Goal: Use online tool/utility: Utilize a website feature to perform a specific function

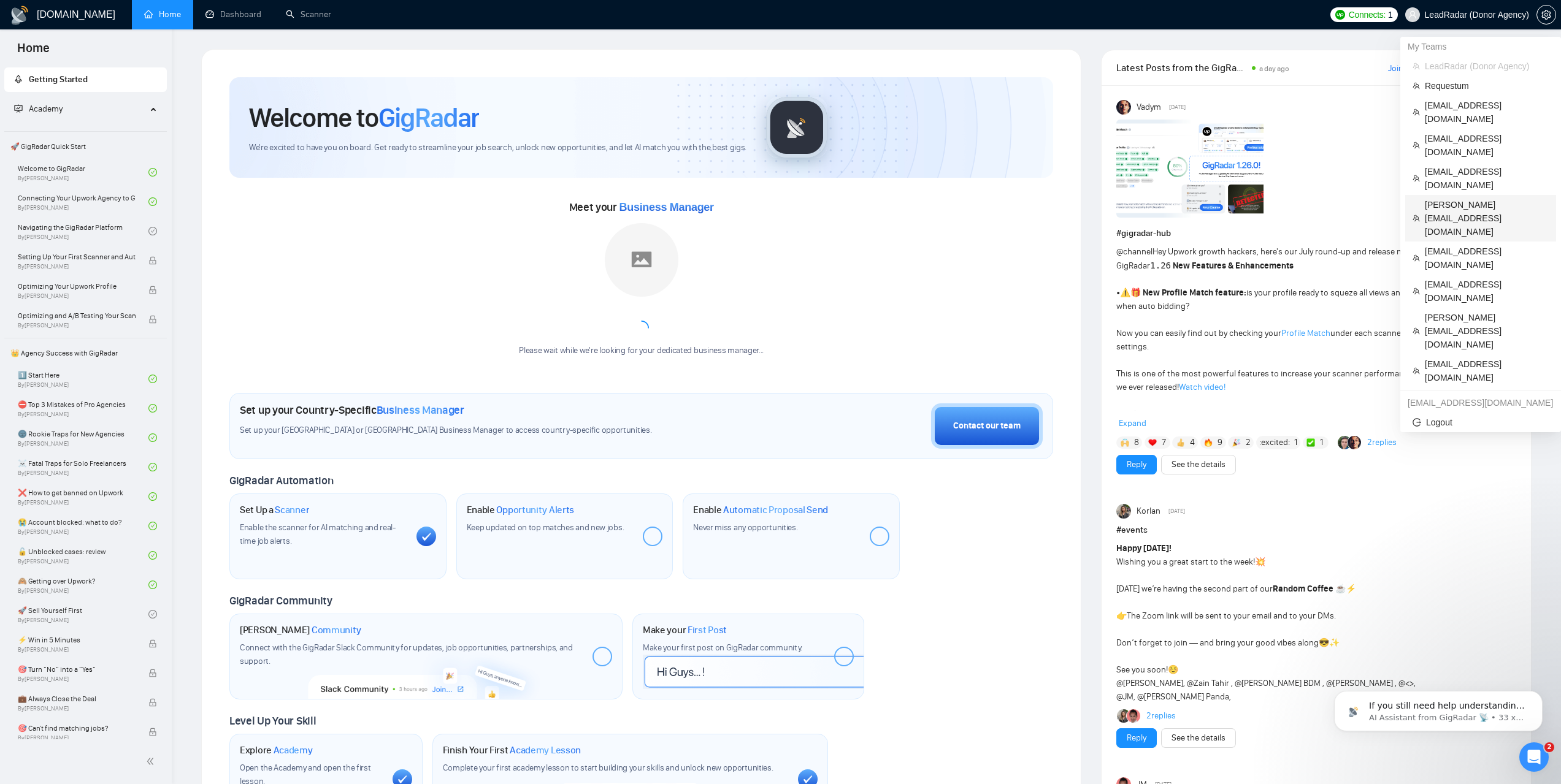
click at [1454, 198] on span "[PERSON_NAME][EMAIL_ADDRESS][DOMAIN_NAME]" at bounding box center [1487, 218] width 124 height 41
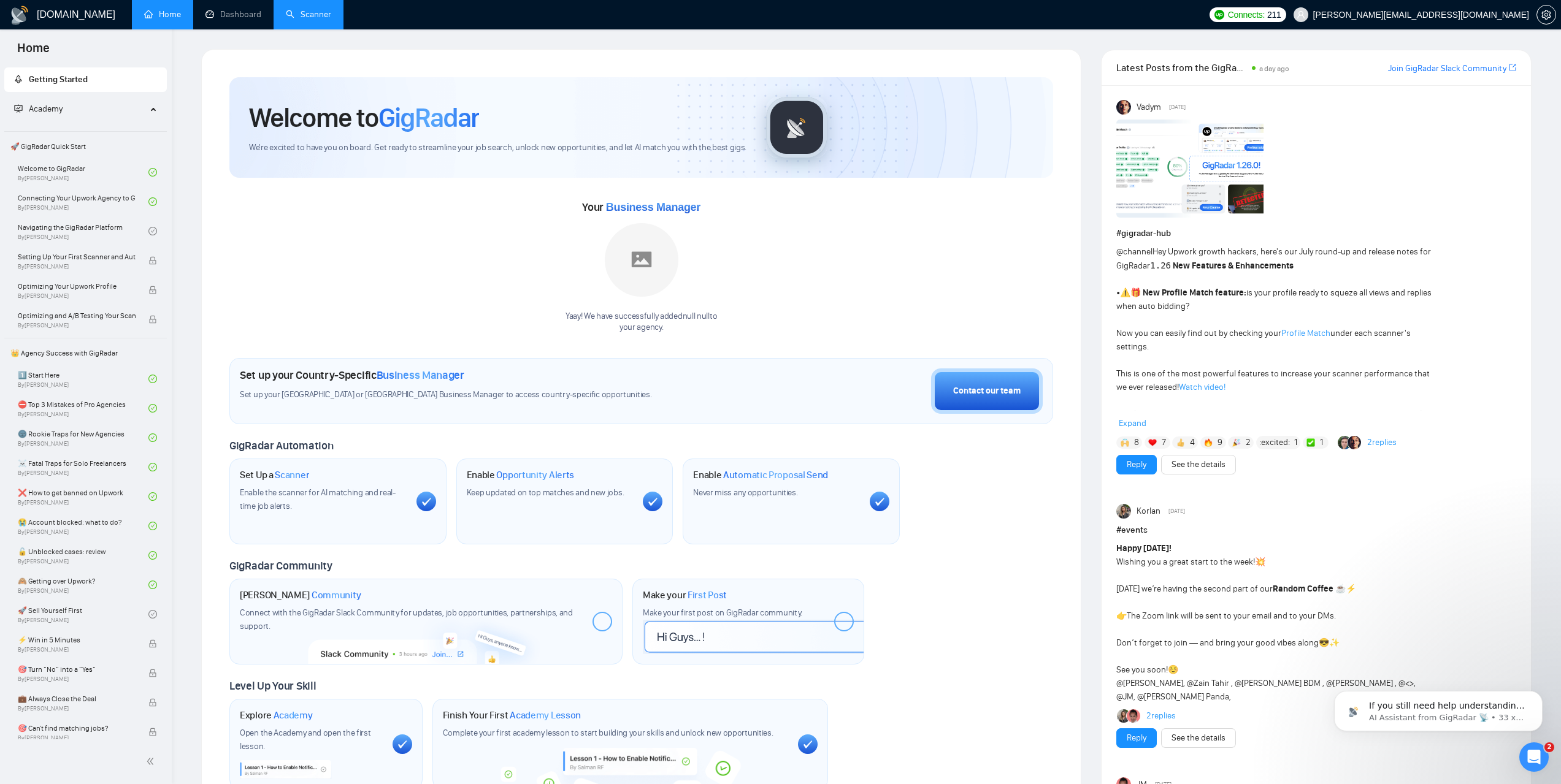
click at [312, 19] on link "Scanner" at bounding box center [308, 14] width 45 height 11
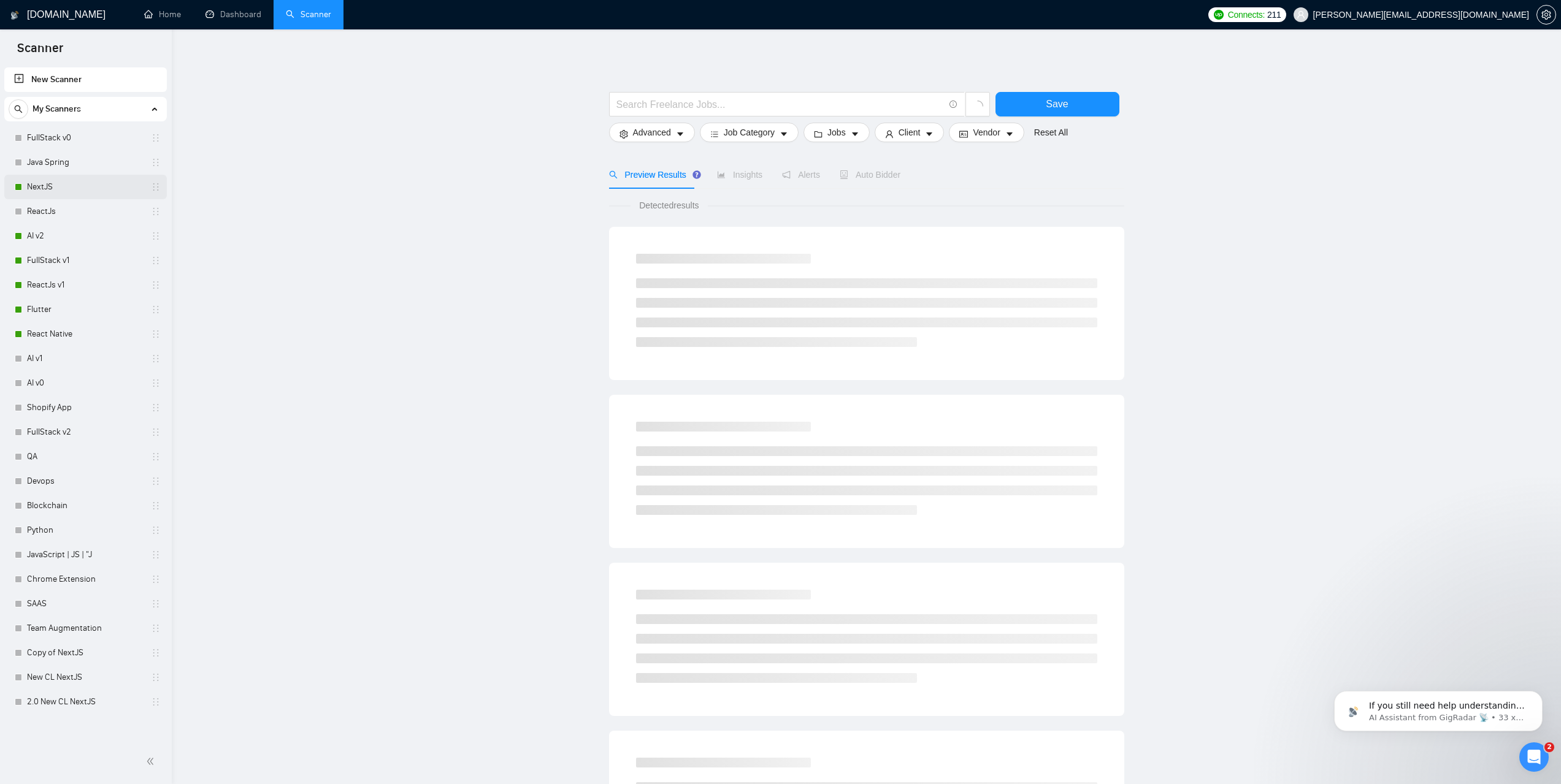
click at [59, 191] on link "NextJS" at bounding box center [85, 187] width 116 height 24
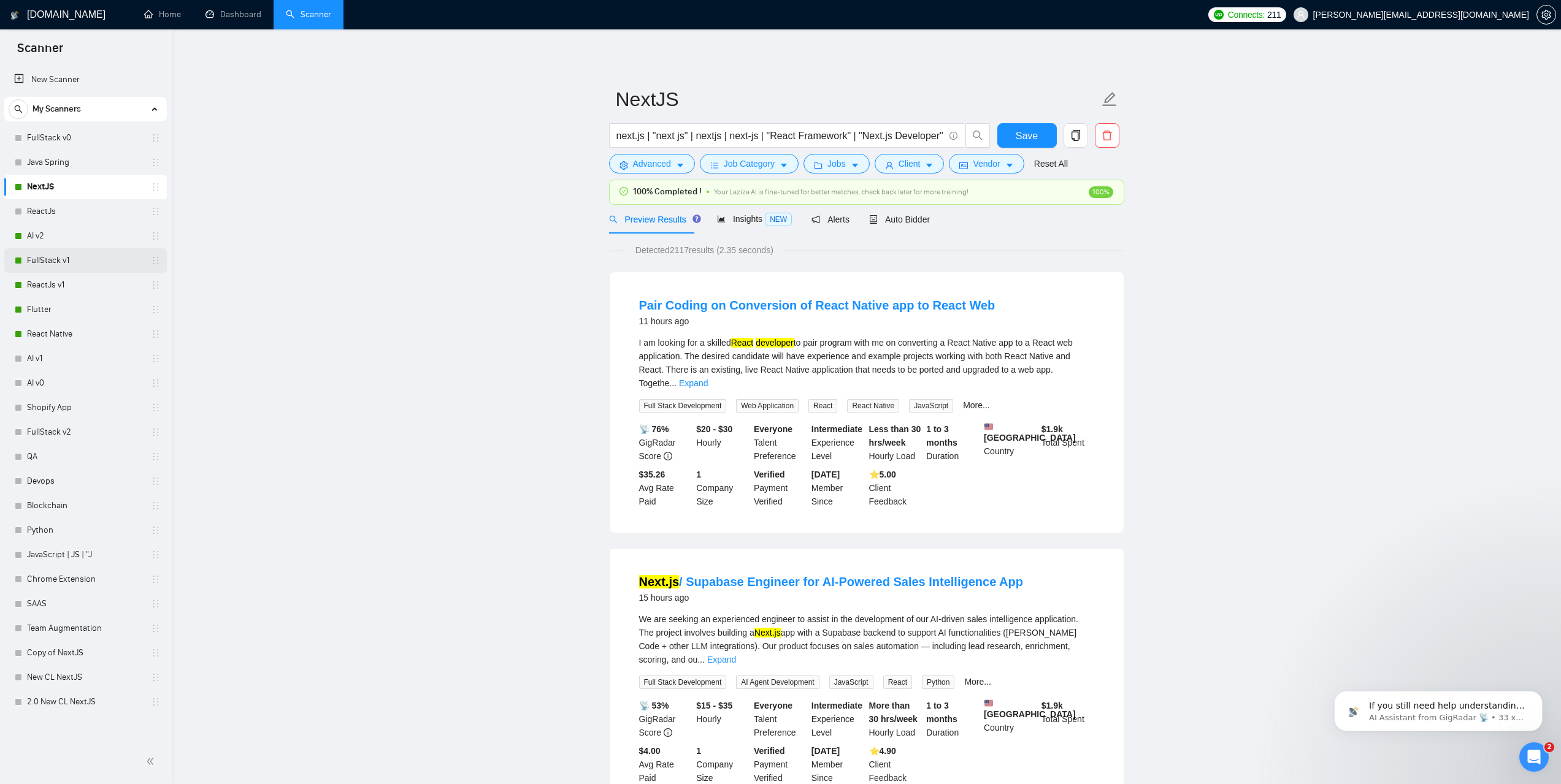
click at [61, 264] on link "FullStack v1" at bounding box center [85, 261] width 116 height 24
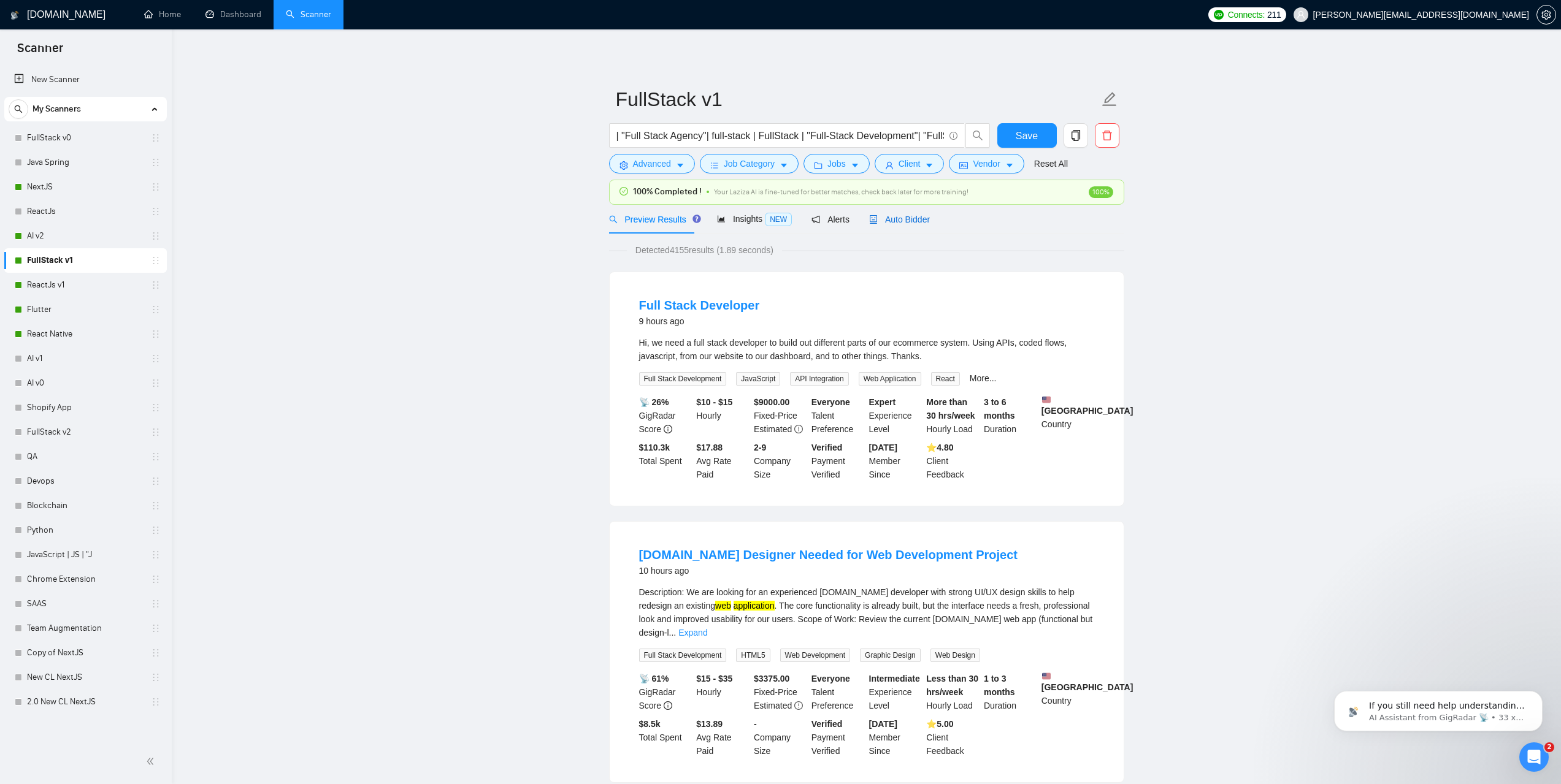
click at [907, 221] on span "Auto Bidder" at bounding box center [900, 219] width 60 height 10
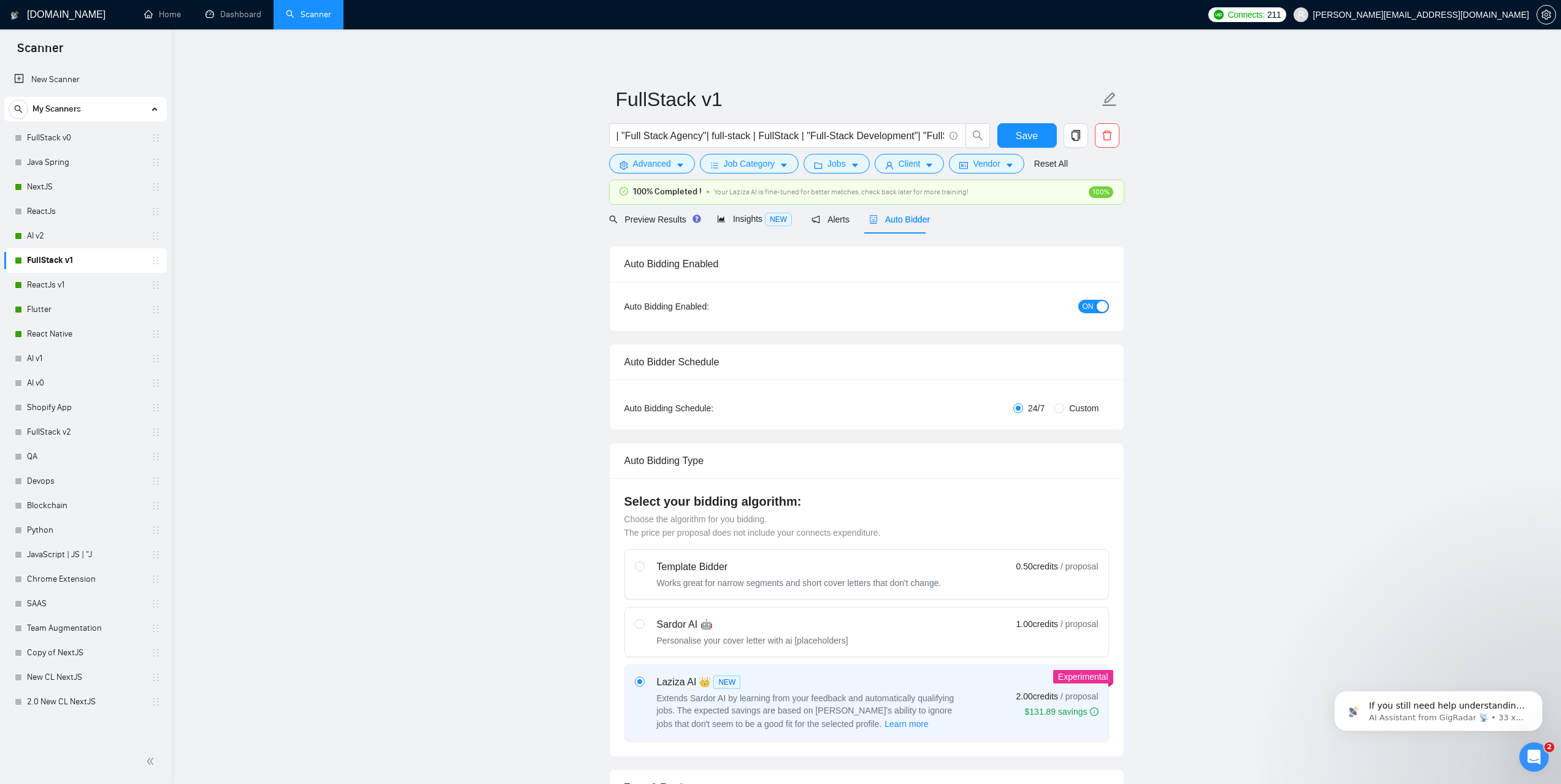
checkbox input "true"
click at [658, 217] on span "Preview Results" at bounding box center [653, 219] width 88 height 10
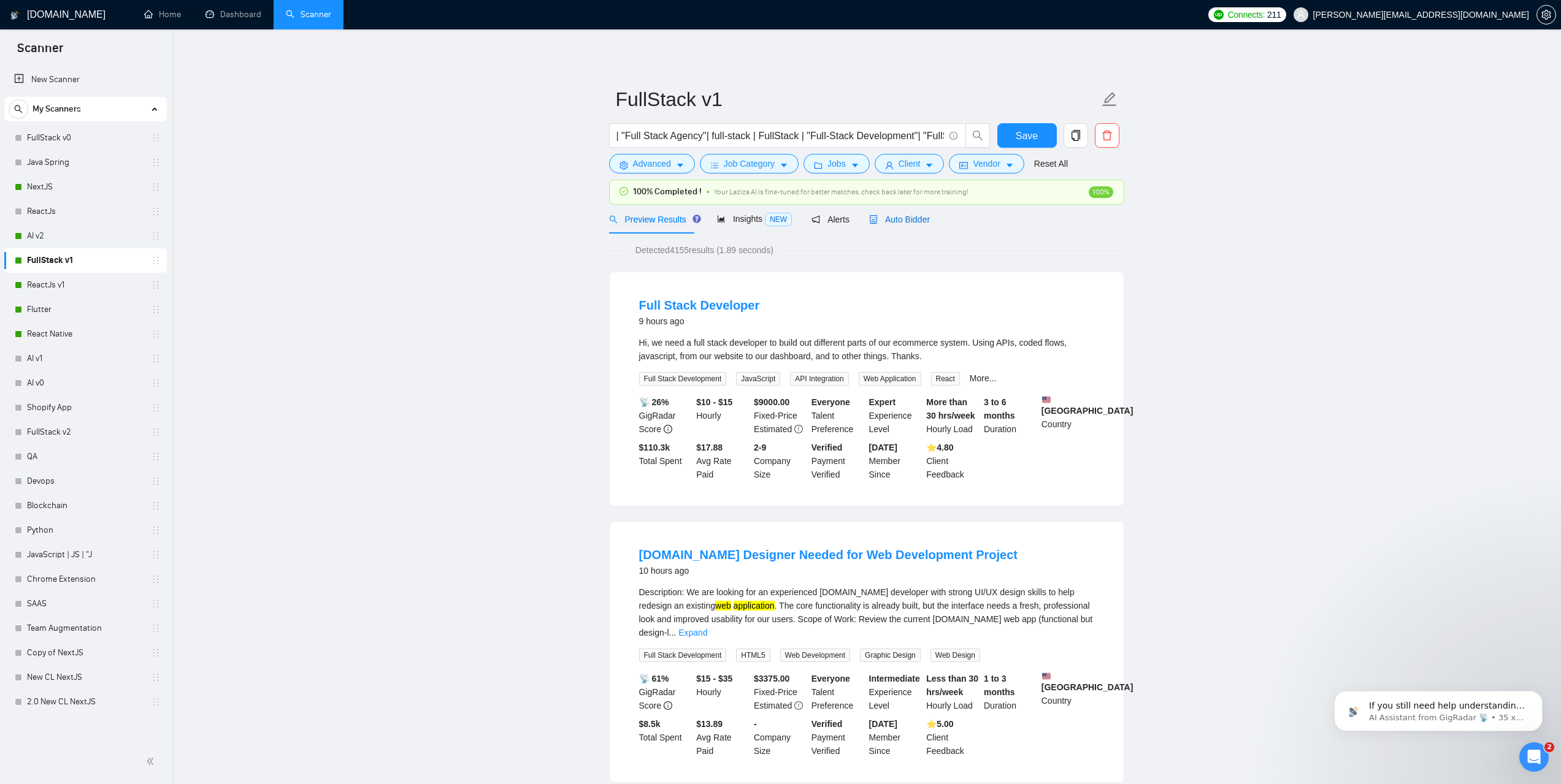
click at [907, 222] on span "Auto Bidder" at bounding box center [900, 219] width 60 height 10
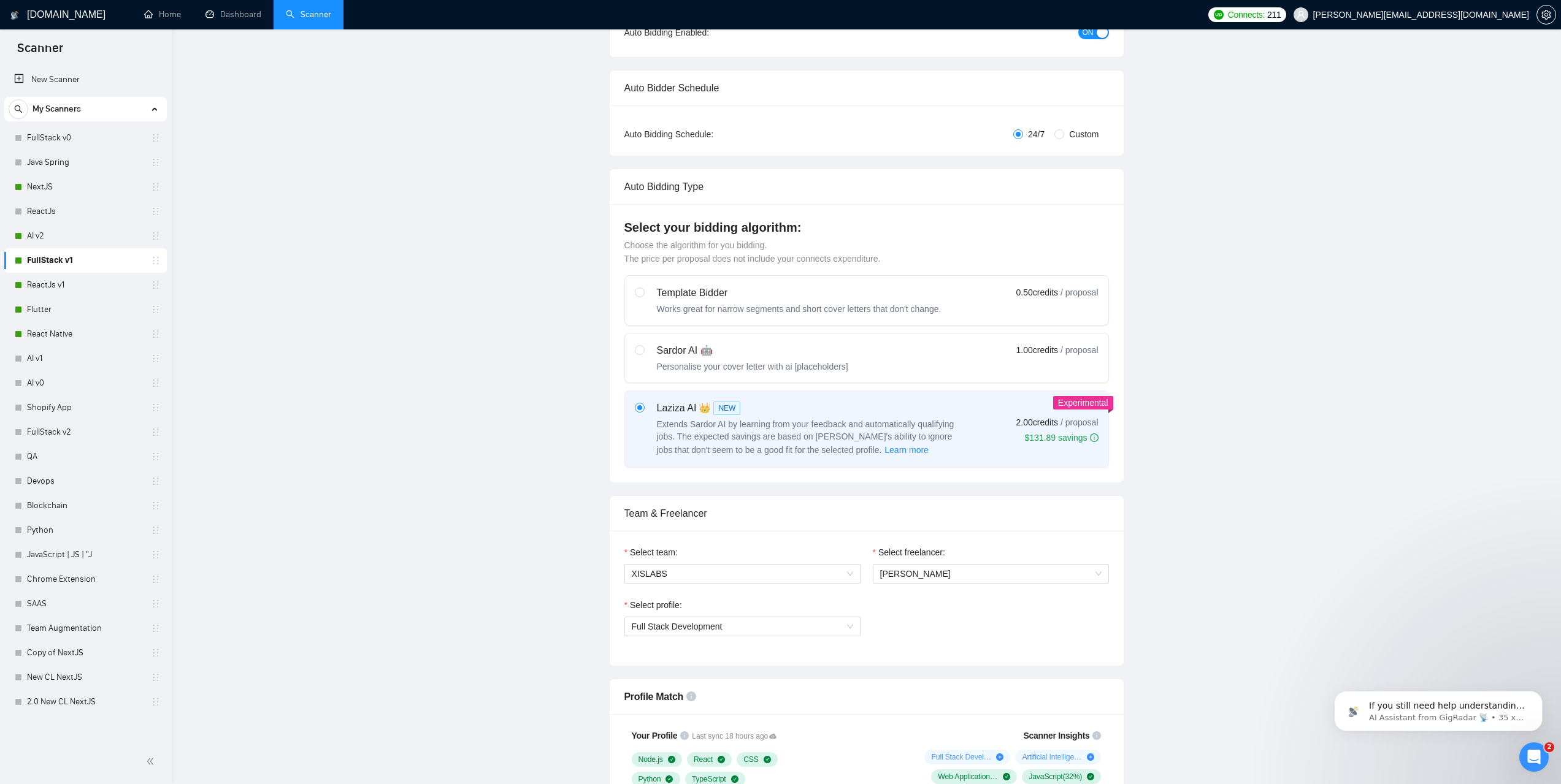
checkbox input "true"
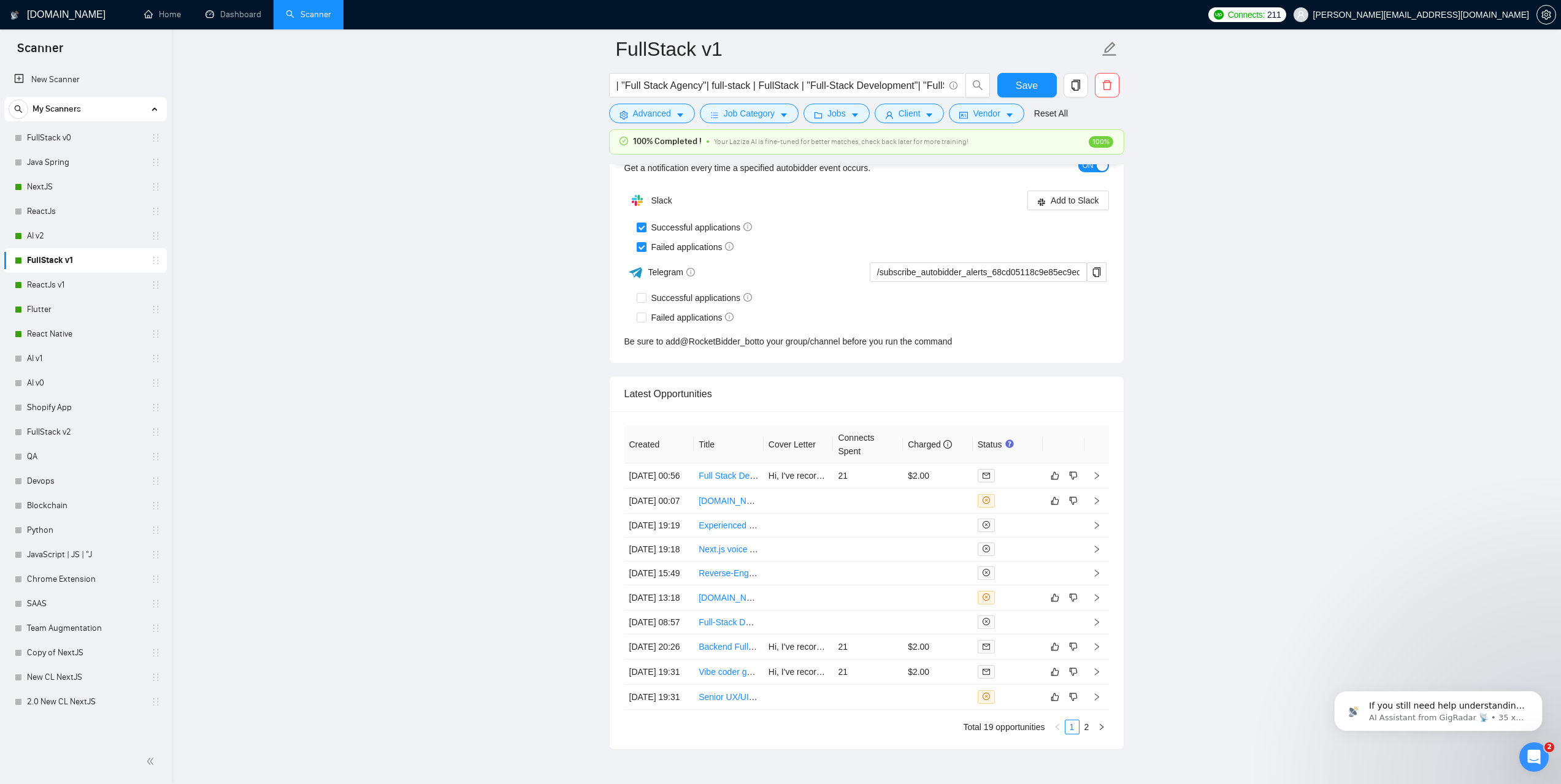
scroll to position [2943, 0]
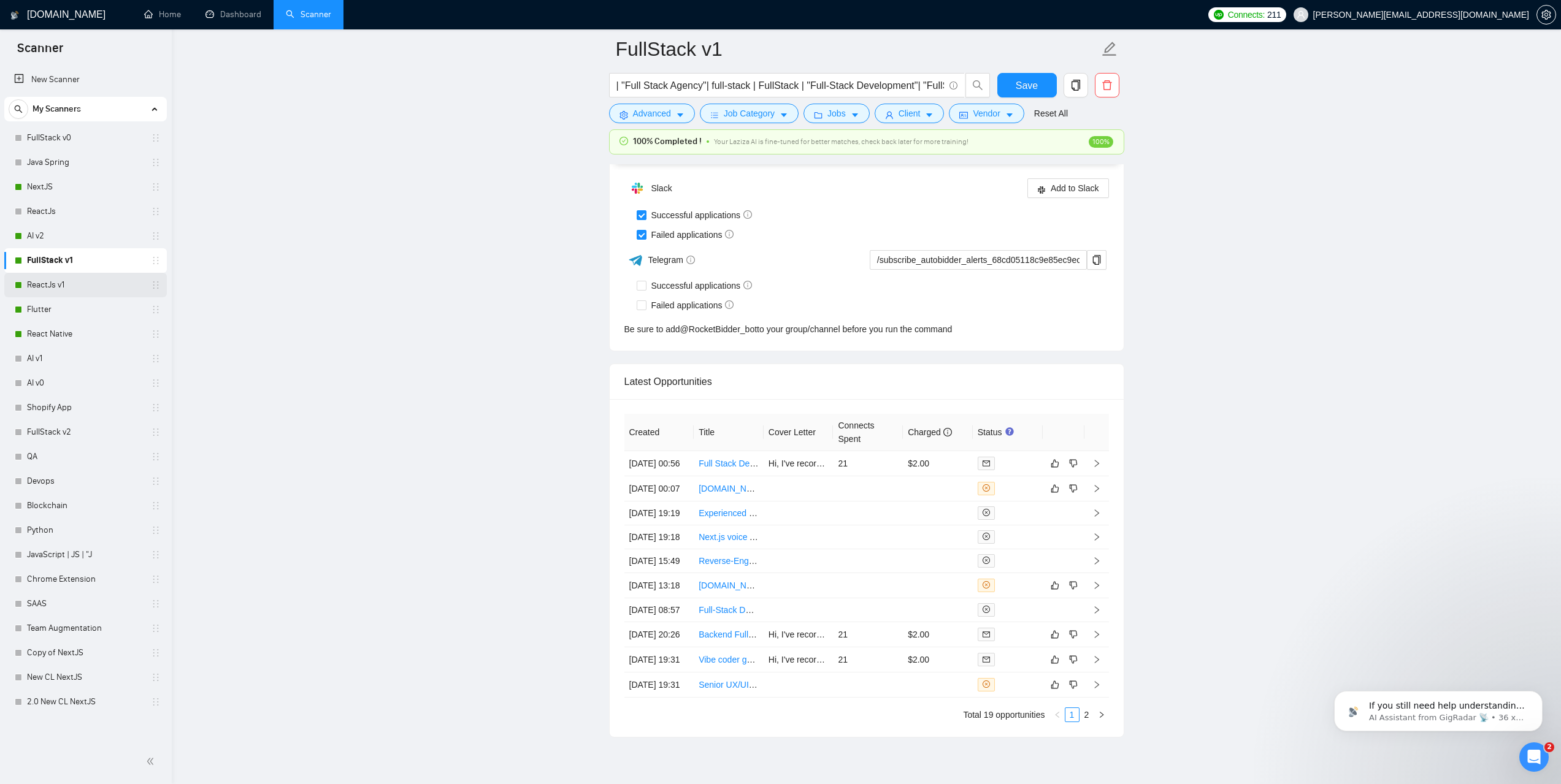
click at [60, 282] on link "ReactJs v1" at bounding box center [85, 285] width 116 height 24
